Goal: Obtain resource: Obtain resource

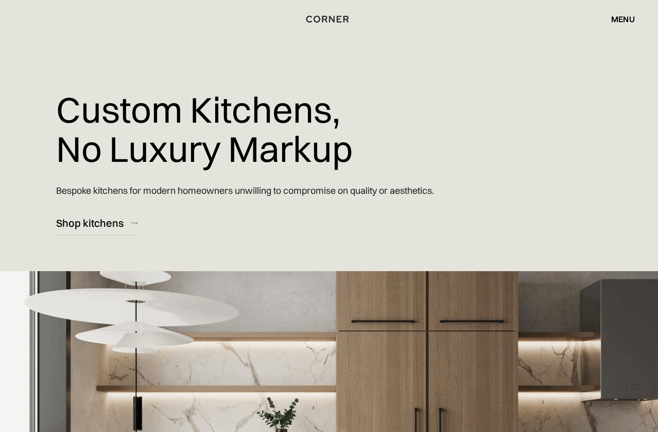
scroll to position [1, 0]
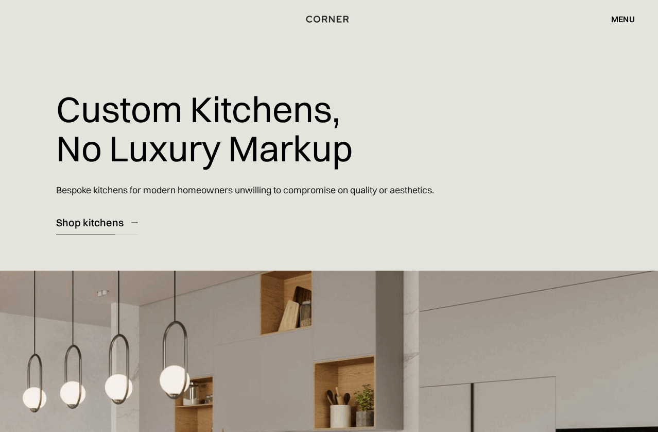
click at [72, 229] on div "Shop kitchens" at bounding box center [89, 222] width 67 height 14
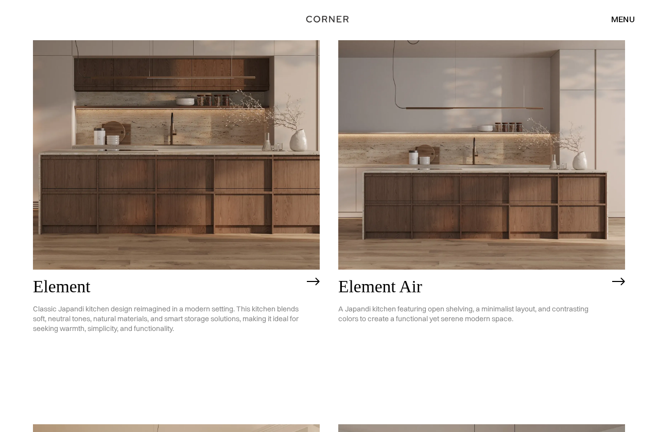
scroll to position [860, 0]
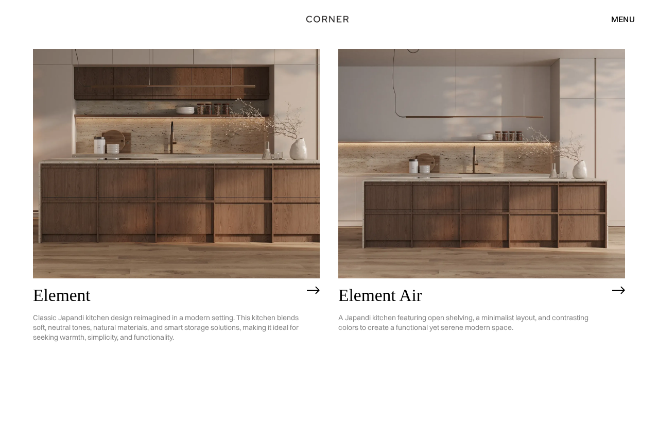
click at [312, 292] on img at bounding box center [313, 290] width 13 height 8
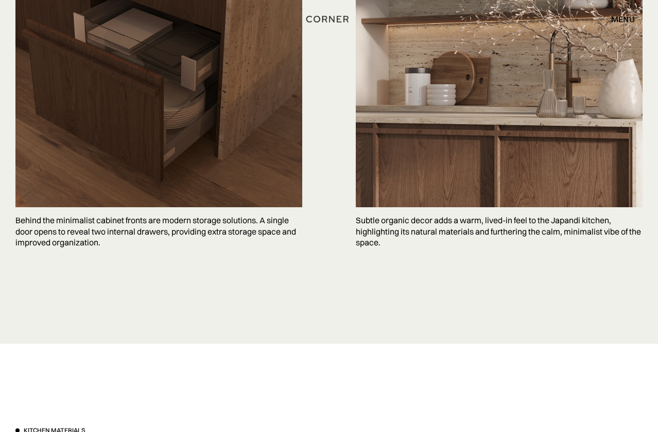
scroll to position [2695, 0]
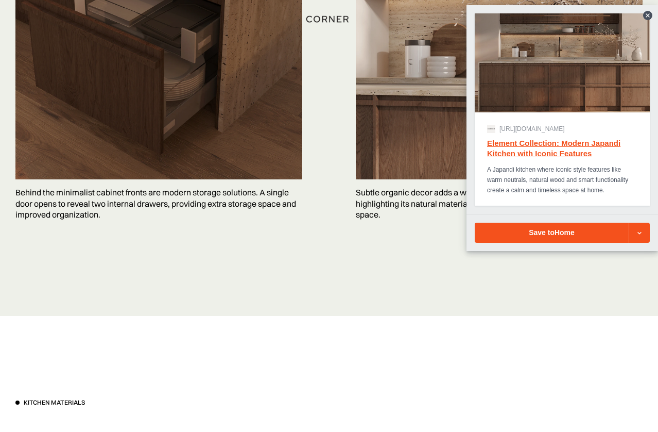
click at [526, 236] on div "Save to Home" at bounding box center [551, 232] width 133 height 8
